Goal: Task Accomplishment & Management: Manage account settings

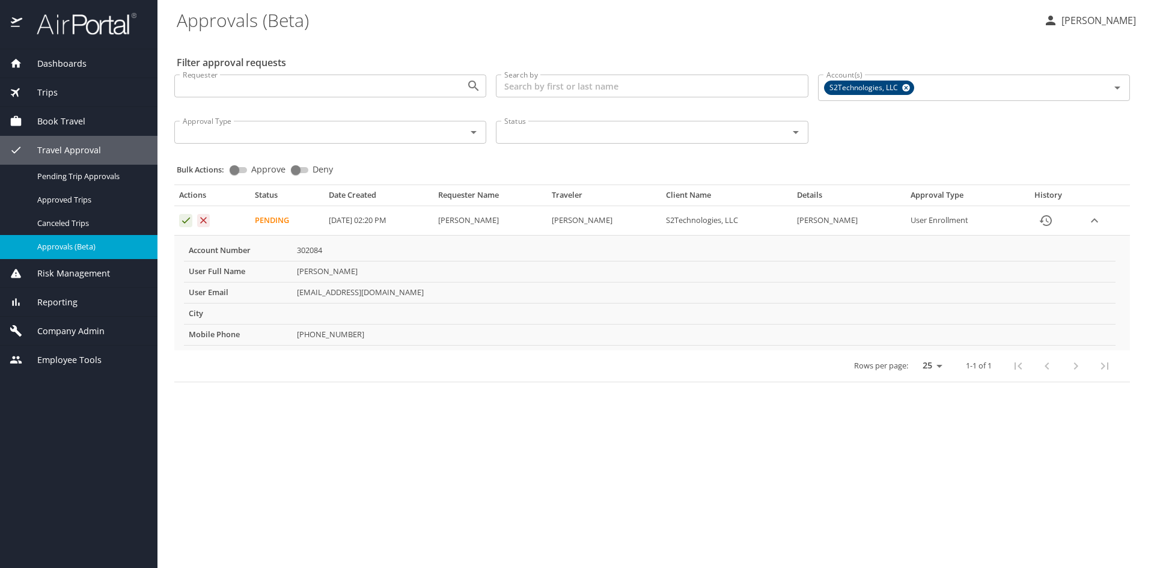
select select "US"
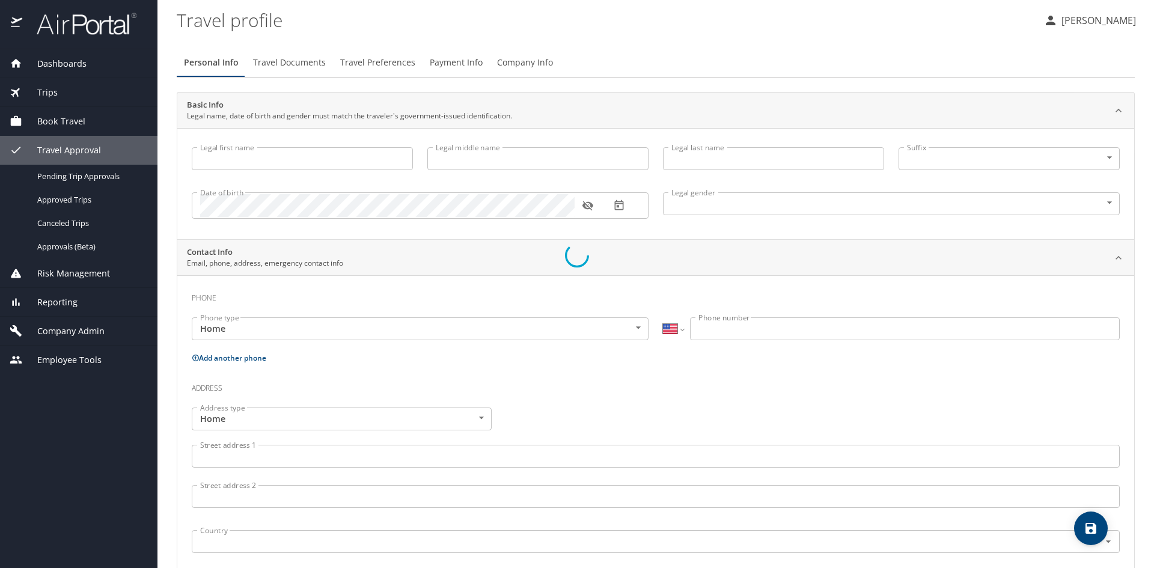
type input "[PERSON_NAME]"
type input "[DEMOGRAPHIC_DATA]"
select select "US"
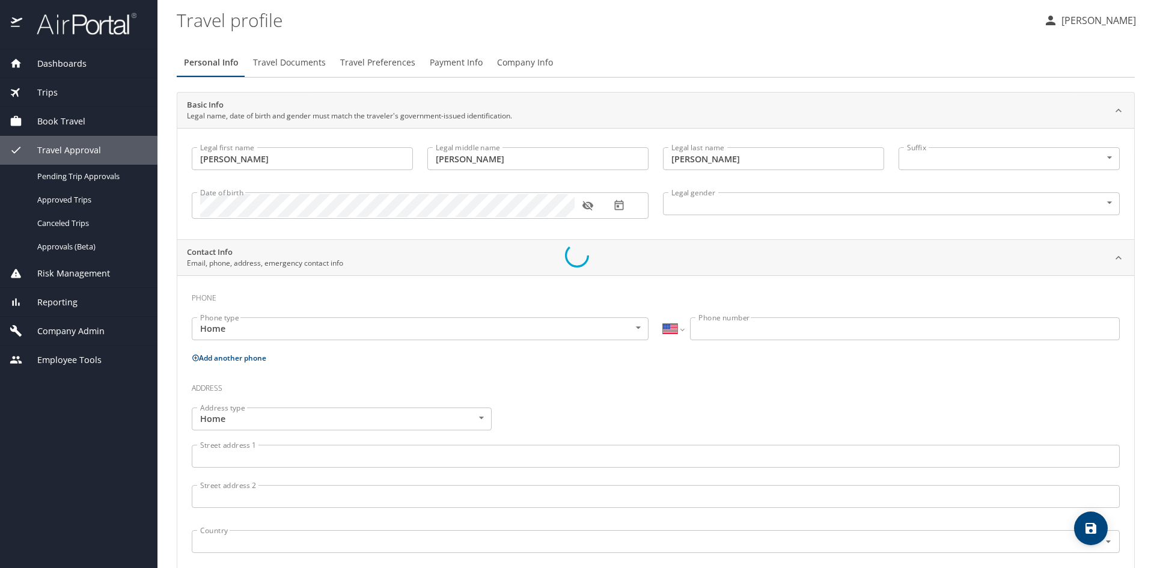
select select "US"
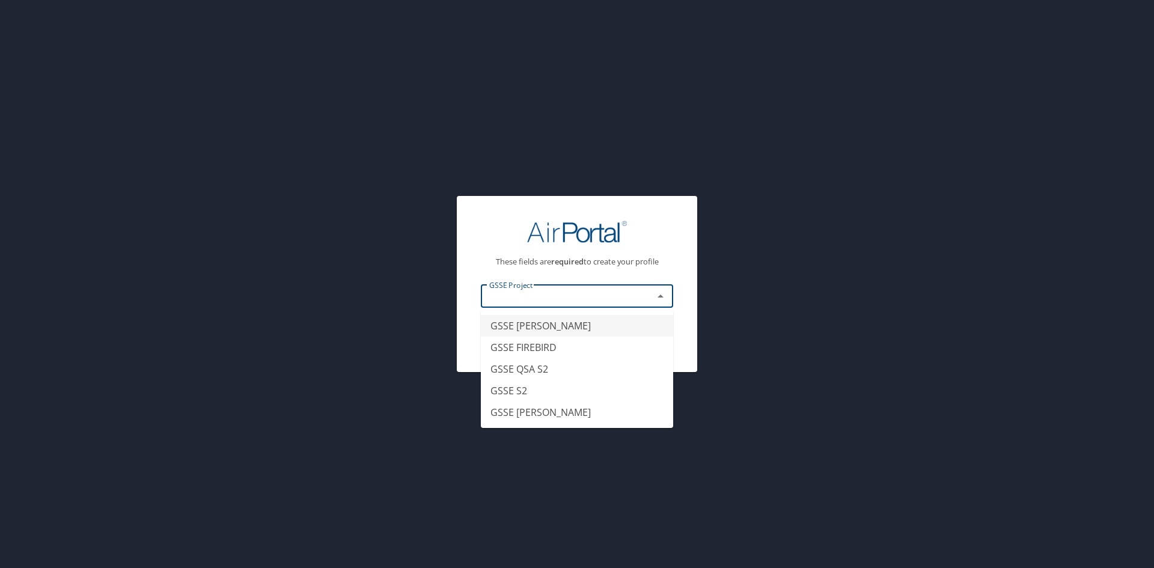
click at [599, 298] on input "text" at bounding box center [560, 297] width 150 height 16
click at [575, 372] on li "GSSE QSA S2" at bounding box center [577, 369] width 192 height 22
type input "GSSE QSA S2"
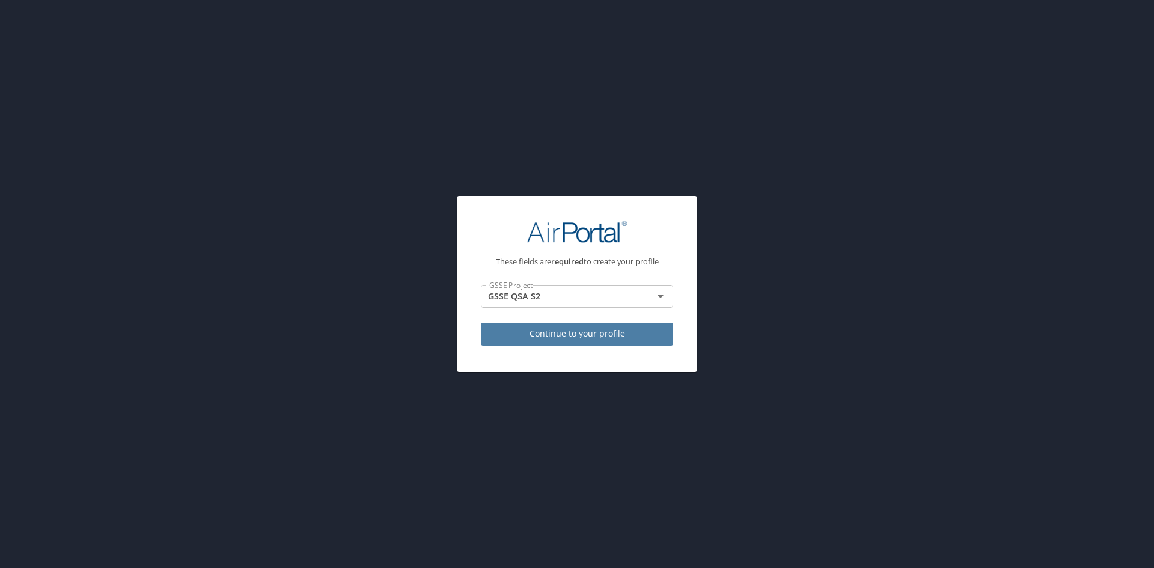
click at [610, 331] on span "Continue to your profile" at bounding box center [577, 333] width 173 height 15
select select "US"
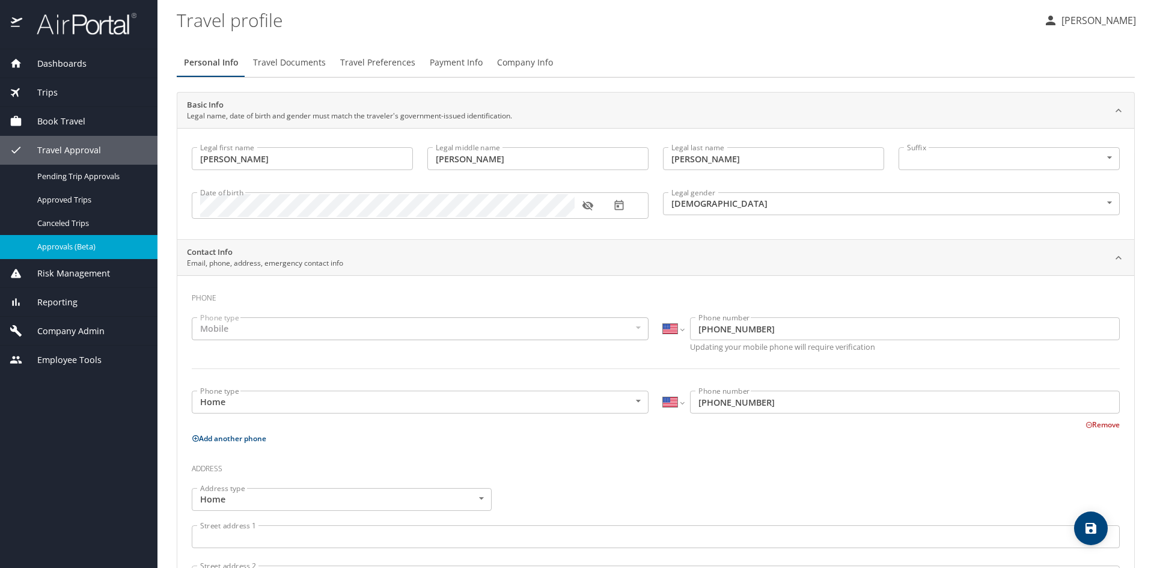
click at [98, 245] on span "Approvals (Beta)" at bounding box center [90, 246] width 106 height 11
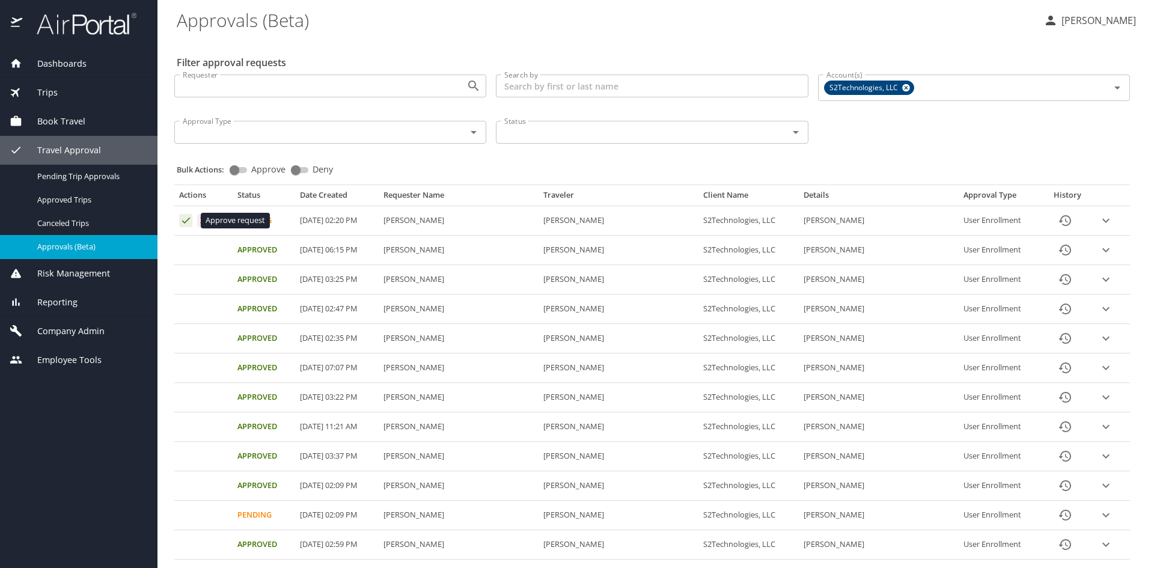
click at [186, 219] on icon "Approval table" at bounding box center [185, 220] width 11 height 11
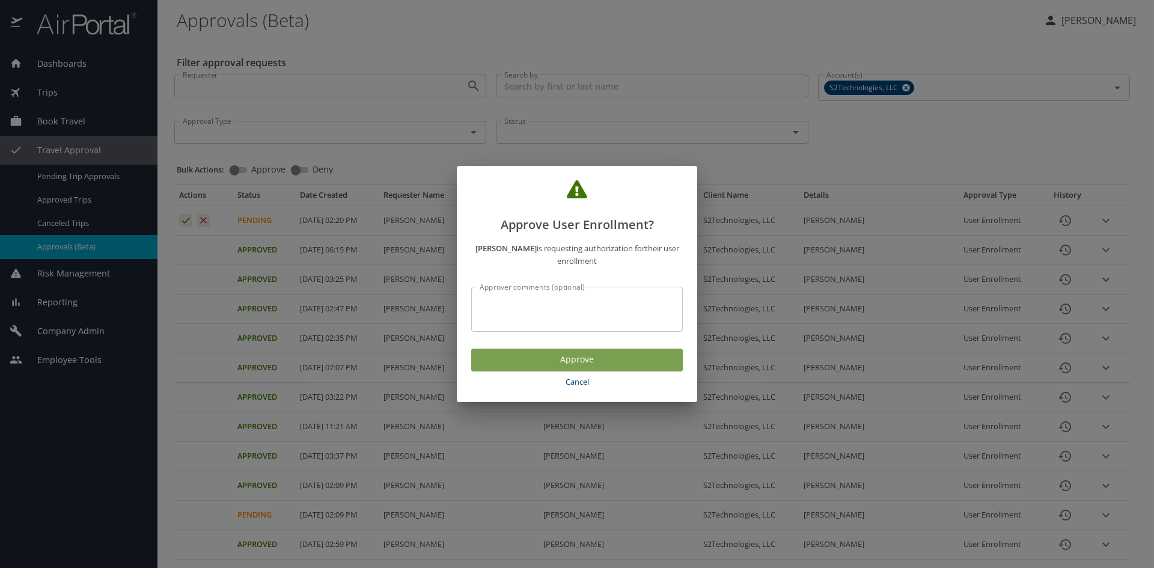
click at [579, 355] on span "Approve" at bounding box center [577, 359] width 192 height 15
